Goal: Information Seeking & Learning: Learn about a topic

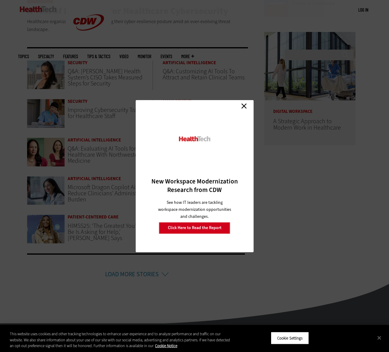
scroll to position [134, 0]
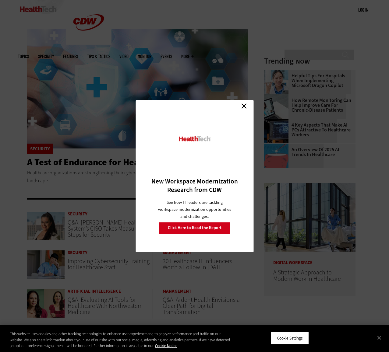
click at [242, 107] on link "Close" at bounding box center [243, 106] width 9 height 9
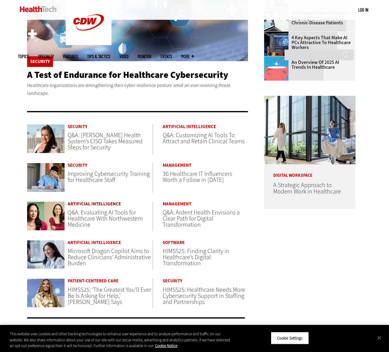
scroll to position [252, 0]
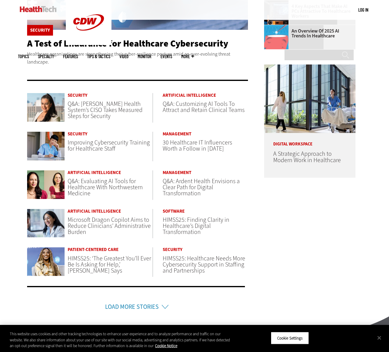
click at [126, 305] on link "Load More Stories" at bounding box center [132, 307] width 54 height 8
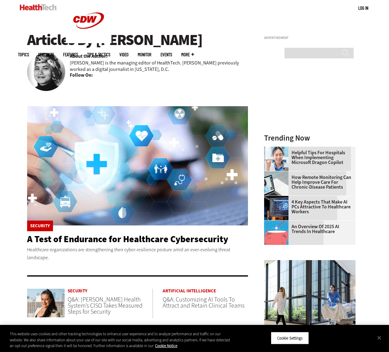
scroll to position [119, 0]
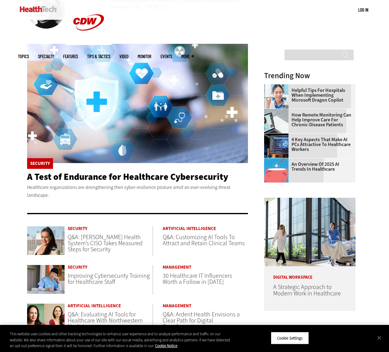
click at [113, 239] on span "Q&A: [PERSON_NAME] Health System’s CISO Takes Measured Steps for Security" at bounding box center [105, 243] width 75 height 20
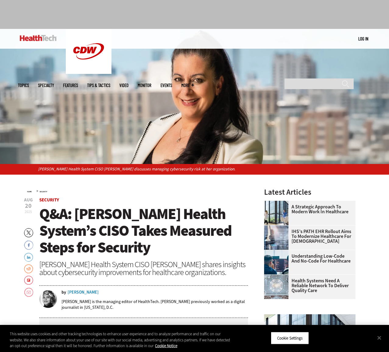
scroll to position [30, 0]
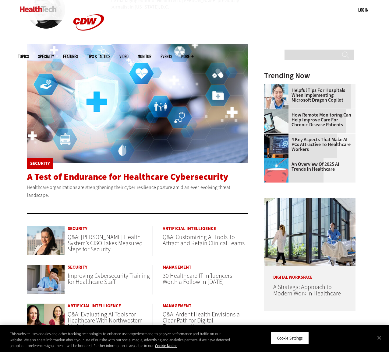
click at [78, 182] on span "A Test of Endurance for Healthcare Cybersecurity" at bounding box center [127, 177] width 201 height 12
